Goal: Transaction & Acquisition: Purchase product/service

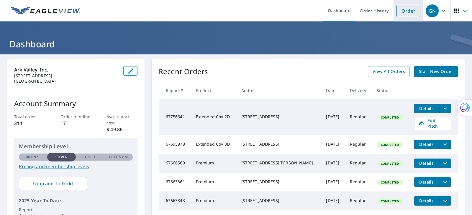
click at [407, 10] on link "Order" at bounding box center [408, 11] width 24 height 12
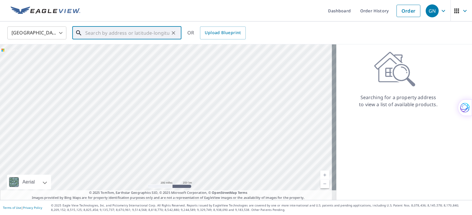
click at [91, 34] on input "text" at bounding box center [127, 33] width 84 height 17
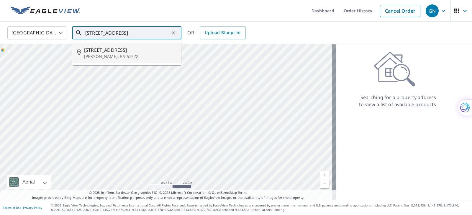
click at [94, 56] on p "[PERSON_NAME], KS 67522" at bounding box center [130, 57] width 93 height 6
type input "[STREET_ADDRESS][PERSON_NAME]"
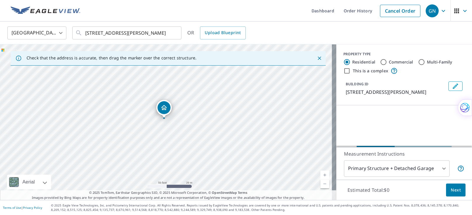
drag, startPoint x: 161, startPoint y: 92, endPoint x: 190, endPoint y: 107, distance: 32.3
click at [190, 107] on div "[STREET_ADDRESS][PERSON_NAME]" at bounding box center [168, 123] width 336 height 156
drag, startPoint x: 155, startPoint y: 99, endPoint x: 155, endPoint y: 102, distance: 3.0
drag, startPoint x: 165, startPoint y: 110, endPoint x: 169, endPoint y: 162, distance: 52.0
drag, startPoint x: 197, startPoint y: 103, endPoint x: 195, endPoint y: 76, distance: 27.7
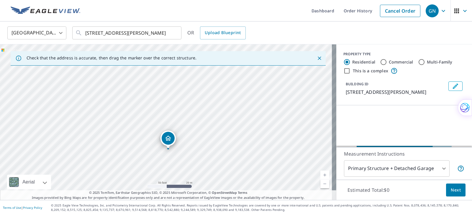
drag, startPoint x: 169, startPoint y: 109, endPoint x: 171, endPoint y: 136, distance: 27.5
drag, startPoint x: 165, startPoint y: 108, endPoint x: 136, endPoint y: 98, distance: 31.0
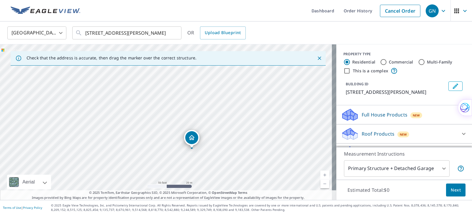
drag, startPoint x: 102, startPoint y: 116, endPoint x: 193, endPoint y: 179, distance: 110.6
click at [193, 179] on div "[STREET_ADDRESS][PERSON_NAME]" at bounding box center [168, 123] width 336 height 156
drag, startPoint x: 192, startPoint y: 136, endPoint x: 223, endPoint y: 79, distance: 64.2
click at [372, 133] on p "Roof Products" at bounding box center [377, 134] width 33 height 7
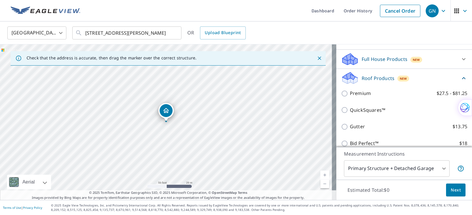
scroll to position [59, 0]
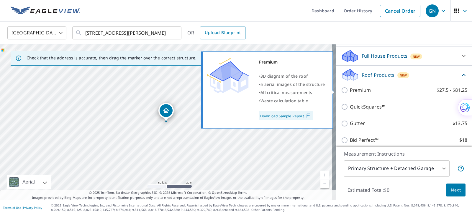
click at [341, 90] on input "Premium $27.5 - $81.25" at bounding box center [345, 90] width 9 height 7
checkbox input "true"
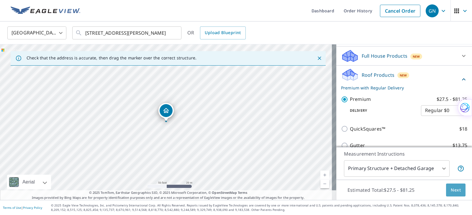
click at [452, 192] on span "Next" at bounding box center [455, 190] width 10 height 7
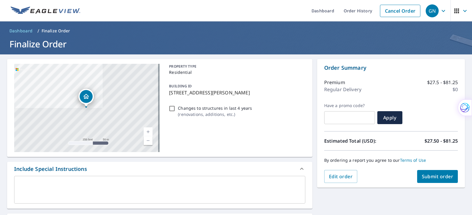
click at [439, 177] on span "Submit order" at bounding box center [438, 177] width 32 height 6
checkbox input "true"
